Goal: Information Seeking & Learning: Learn about a topic

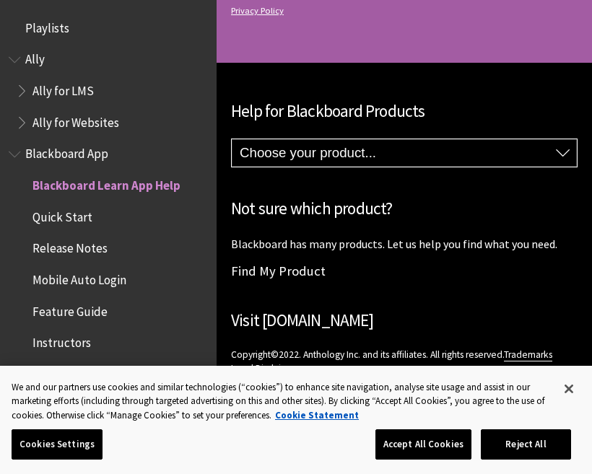
scroll to position [149, 0]
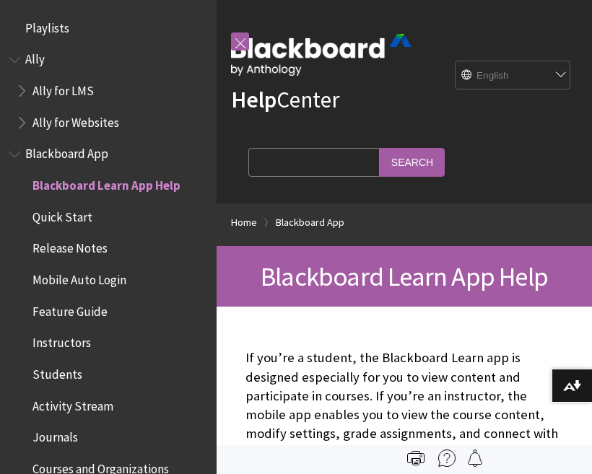
scroll to position [149, 0]
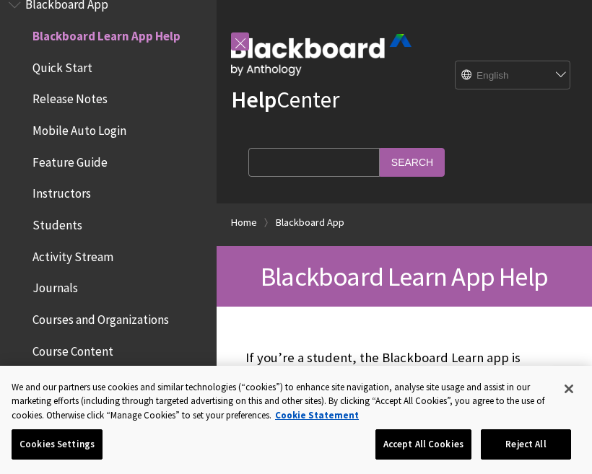
scroll to position [1636, 0]
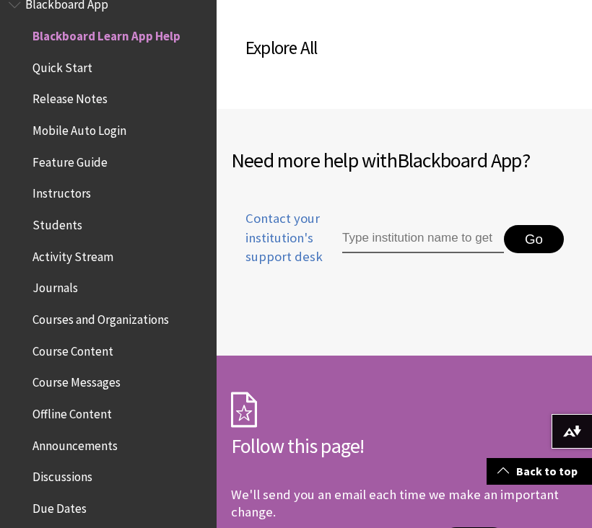
scroll to position [1078, 0]
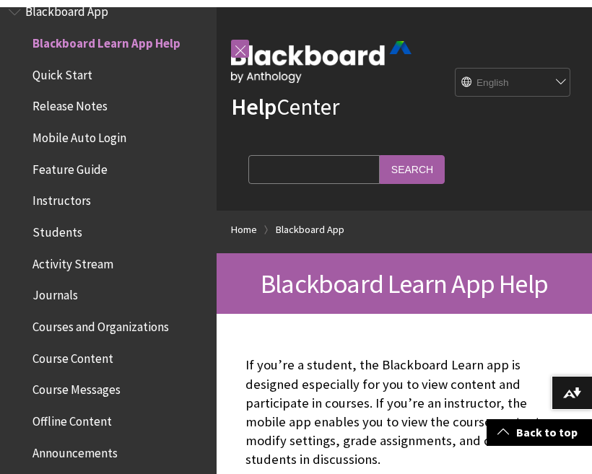
scroll to position [1079, 0]
